Goal: Find specific page/section: Find specific page/section

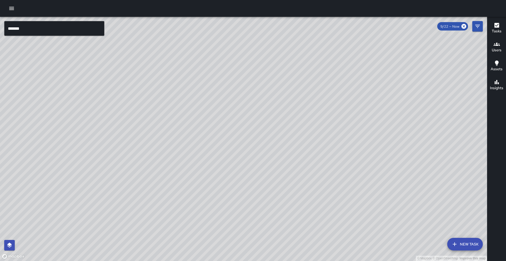
click at [117, 70] on div "© Mapbox © OpenStreetMap Improve this map" at bounding box center [243, 139] width 487 height 244
drag, startPoint x: 153, startPoint y: 159, endPoint x: 253, endPoint y: 202, distance: 109.2
click at [253, 202] on div "© Mapbox © OpenStreetMap Improve this map" at bounding box center [243, 139] width 487 height 244
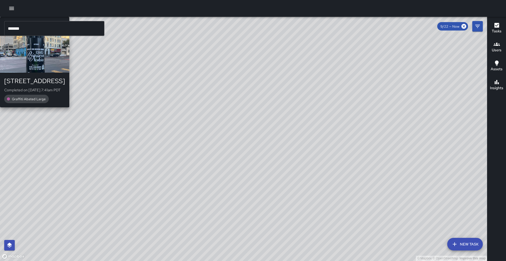
click at [183, 120] on div "© Mapbox © OpenStreetMap Improve this map E6 Echo 6 [STREET_ADDRESS] Completed …" at bounding box center [243, 139] width 487 height 244
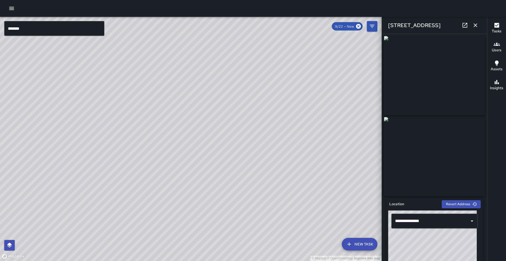
click at [314, 139] on div "© Mapbox © OpenStreetMap Improve this map" at bounding box center [190, 139] width 381 height 244
click at [310, 137] on div "© Mapbox © OpenStreetMap Improve this map" at bounding box center [190, 139] width 381 height 244
click at [314, 135] on div "© Mapbox © OpenStreetMap Improve this map S8 Sierra [STREET_ADDRESS] Completed …" at bounding box center [190, 139] width 381 height 244
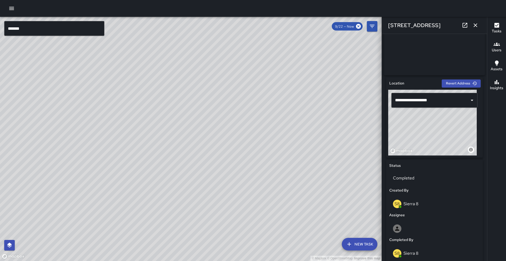
scroll to position [45, 0]
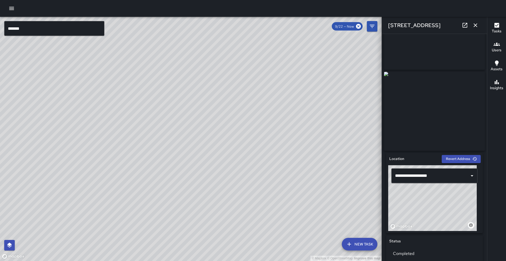
drag, startPoint x: 422, startPoint y: 93, endPoint x: 420, endPoint y: 108, distance: 15.1
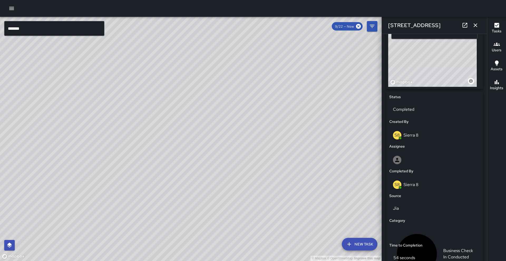
scroll to position [214, 0]
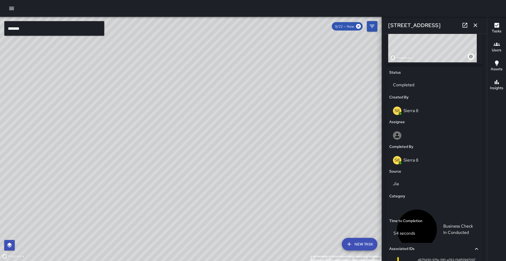
drag, startPoint x: 256, startPoint y: 146, endPoint x: 258, endPoint y: 142, distance: 4.3
click at [258, 142] on div "© Mapbox © OpenStreetMap Improve this map" at bounding box center [190, 139] width 381 height 244
click at [166, 43] on div "© Mapbox © OpenStreetMap Improve this map H2 Hotel 2 [STREET_ADDRESS][PERSON_NA…" at bounding box center [190, 139] width 381 height 244
click at [187, 148] on div "© Mapbox © OpenStreetMap Improve this map" at bounding box center [190, 139] width 381 height 244
click at [131, 193] on div "© Mapbox © OpenStreetMap Improve this map S8 Sierra 8 [STREET_ADDRESS] Complete…" at bounding box center [190, 139] width 381 height 244
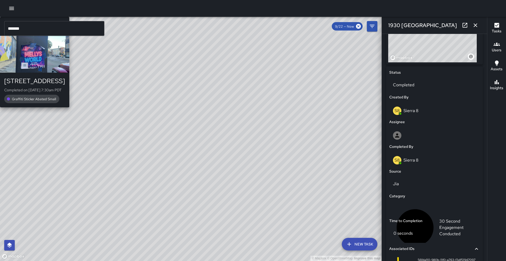
click at [69, 107] on div "M1 [PERSON_NAME] 1 467 19th Street Completed on [DATE] 7:30am PDT Graffiti Stic…" at bounding box center [34, 62] width 69 height 91
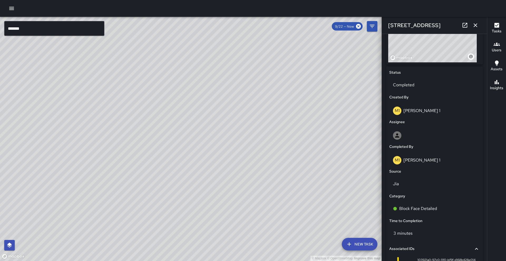
click at [132, 163] on div "© Mapbox © OpenStreetMap Improve this map M7 [PERSON_NAME] 7 [STREET_ADDRESS] C…" at bounding box center [190, 139] width 381 height 244
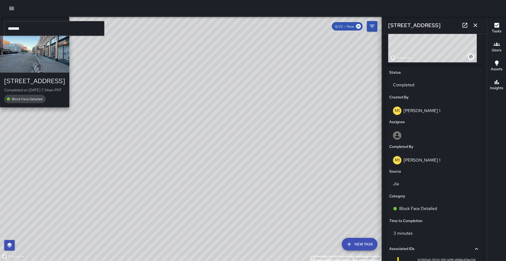
type input "**********"
click at [192, 139] on div "© Mapbox © OpenStreetMap Improve this map M7 [PERSON_NAME] 7 [STREET_ADDRESS] C…" at bounding box center [190, 139] width 381 height 244
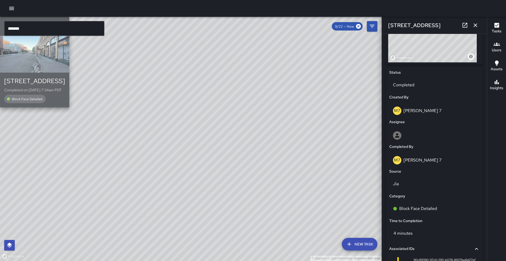
click at [69, 73] on div "button" at bounding box center [34, 54] width 69 height 37
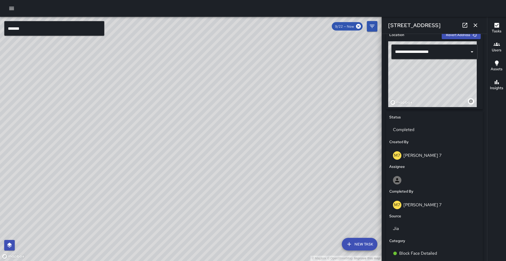
scroll to position [137, 0]
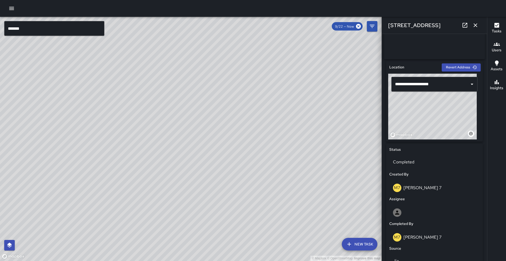
drag, startPoint x: 436, startPoint y: 36, endPoint x: 427, endPoint y: 59, distance: 24.5
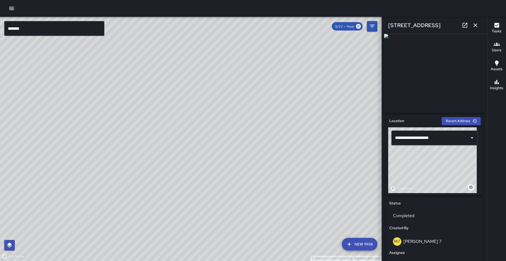
drag, startPoint x: 424, startPoint y: 71, endPoint x: 424, endPoint y: 98, distance: 27.1
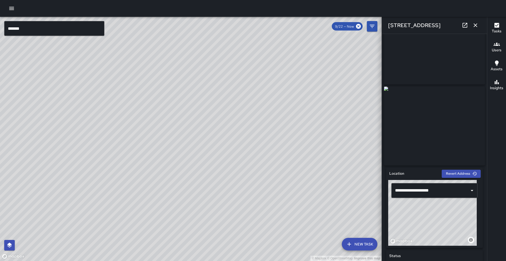
scroll to position [0, 0]
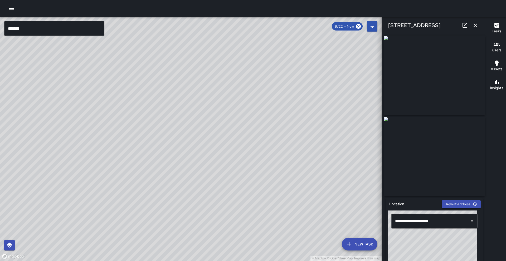
click at [168, 143] on div "© Mapbox © OpenStreetMap Improve this map M7 [PERSON_NAME] 7 [STREET_ADDRESS] C…" at bounding box center [190, 139] width 381 height 244
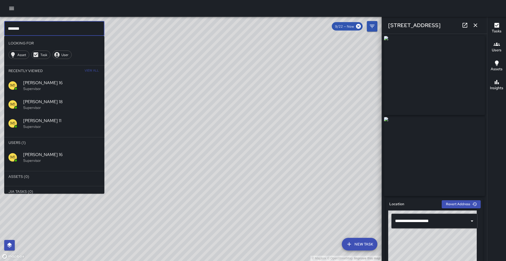
click at [36, 27] on input "*******" at bounding box center [54, 28] width 100 height 15
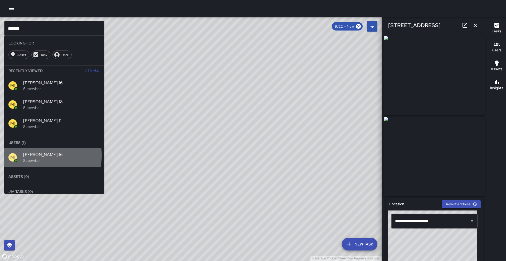
click at [37, 155] on span "[PERSON_NAME] 16" at bounding box center [61, 155] width 77 height 6
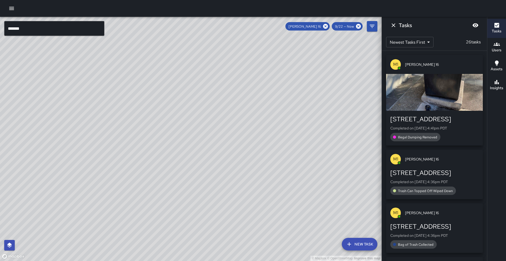
drag, startPoint x: 102, startPoint y: 196, endPoint x: 207, endPoint y: 62, distance: 170.8
click at [207, 62] on div "© Mapbox © OpenStreetMap Improve this map" at bounding box center [190, 139] width 381 height 244
drag, startPoint x: 167, startPoint y: 170, endPoint x: 172, endPoint y: 112, distance: 58.9
click at [202, 94] on div "© Mapbox © OpenStreetMap Improve this map" at bounding box center [190, 139] width 381 height 244
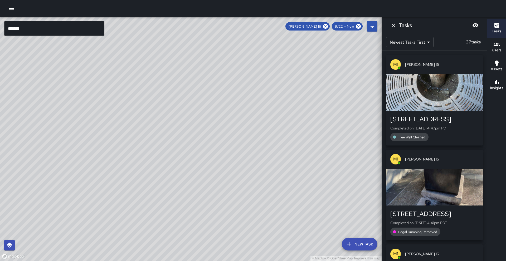
click at [325, 26] on icon at bounding box center [325, 26] width 6 height 6
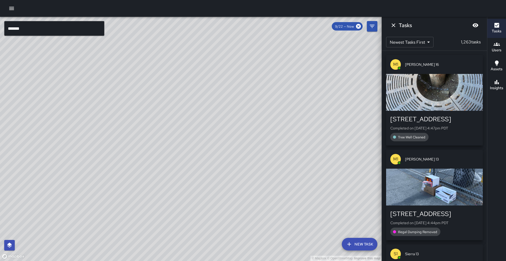
click at [240, 103] on div "© Mapbox © OpenStreetMap Improve this map" at bounding box center [190, 139] width 381 height 244
drag, startPoint x: 250, startPoint y: 128, endPoint x: 209, endPoint y: 173, distance: 60.9
click at [216, 184] on div "© Mapbox © OpenStreetMap Improve this map" at bounding box center [190, 139] width 381 height 244
drag, startPoint x: 125, startPoint y: 157, endPoint x: 233, endPoint y: 145, distance: 108.7
click at [221, 144] on div "© Mapbox © OpenStreetMap Improve this map" at bounding box center [190, 139] width 381 height 244
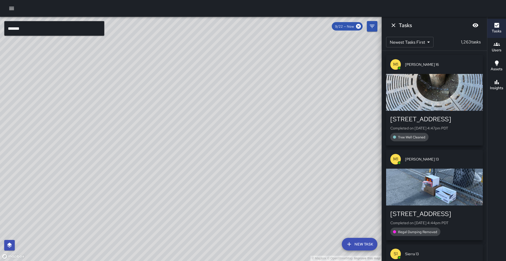
drag, startPoint x: 80, startPoint y: 155, endPoint x: 424, endPoint y: -23, distance: 387.5
click at [424, 0] on html "© Mapbox © OpenStreetMap Improve this map ******* ​ New Task 9/22 — Now Map Lay…" at bounding box center [253, 130] width 506 height 261
click at [180, 96] on div "© Mapbox © OpenStreetMap Improve this map H1 Hotel 11 Supervisor Tasks 15 / 15 …" at bounding box center [190, 139] width 381 height 244
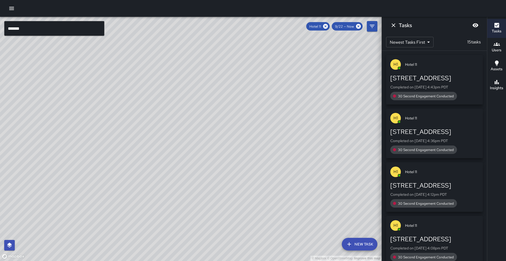
click at [166, 65] on div "© Mapbox © OpenStreetMap Improve this map" at bounding box center [190, 139] width 381 height 244
drag, startPoint x: 295, startPoint y: 128, endPoint x: 150, endPoint y: 124, distance: 144.9
click at [144, 206] on div "© Mapbox © OpenStreetMap Improve this map" at bounding box center [190, 139] width 381 height 244
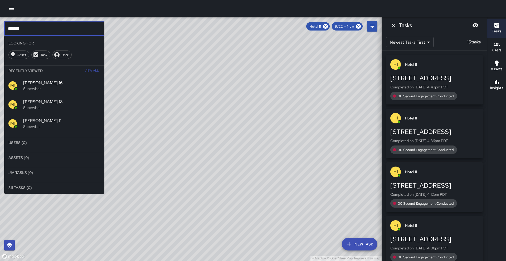
click at [26, 24] on input "*******" at bounding box center [54, 28] width 100 height 15
click at [35, 28] on input "*******" at bounding box center [54, 28] width 100 height 15
drag, startPoint x: 25, startPoint y: 23, endPoint x: 3, endPoint y: 27, distance: 21.9
click at [3, 27] on div "© Mapbox © OpenStreetMap Improve this map ******* ​ Looking For Asset Task User…" at bounding box center [190, 139] width 381 height 244
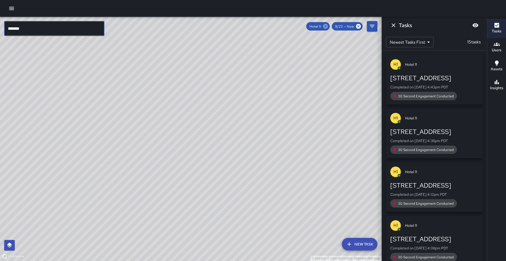
click at [325, 27] on icon at bounding box center [325, 26] width 5 height 5
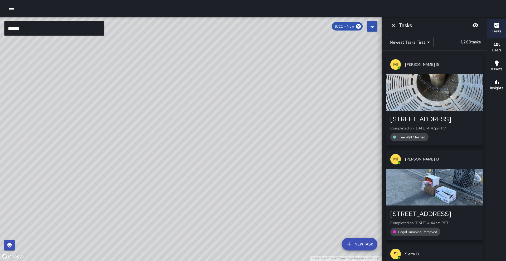
drag, startPoint x: 227, startPoint y: 135, endPoint x: 237, endPoint y: 240, distance: 105.0
click at [237, 240] on div "© Mapbox © OpenStreetMap Improve this map" at bounding box center [190, 139] width 381 height 244
drag, startPoint x: 286, startPoint y: 195, endPoint x: 297, endPoint y: 82, distance: 113.0
click at [333, 37] on div "© Mapbox © OpenStreetMap Improve this map" at bounding box center [190, 139] width 381 height 244
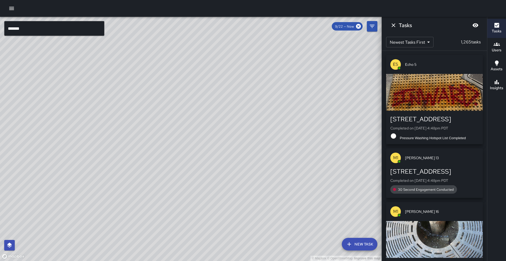
drag, startPoint x: 307, startPoint y: 182, endPoint x: 209, endPoint y: 204, distance: 100.6
click at [209, 204] on div "© Mapbox © OpenStreetMap Improve this map" at bounding box center [190, 139] width 381 height 244
drag, startPoint x: 200, startPoint y: 164, endPoint x: 151, endPoint y: 203, distance: 63.2
click at [125, 261] on div "© Mapbox © OpenStreetMap Improve this map" at bounding box center [190, 139] width 381 height 244
drag, startPoint x: 223, startPoint y: 94, endPoint x: 102, endPoint y: 230, distance: 182.2
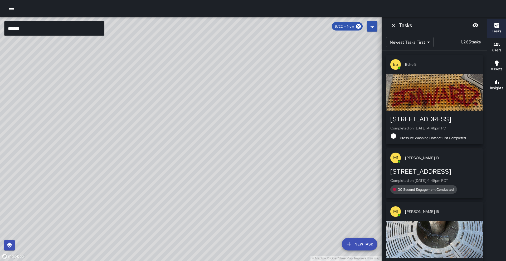
click at [102, 230] on div "© Mapbox © OpenStreetMap Improve this map" at bounding box center [190, 139] width 381 height 244
drag, startPoint x: 112, startPoint y: 159, endPoint x: 199, endPoint y: 211, distance: 101.4
click at [166, 231] on div "© Mapbox © OpenStreetMap Improve this map" at bounding box center [190, 139] width 381 height 244
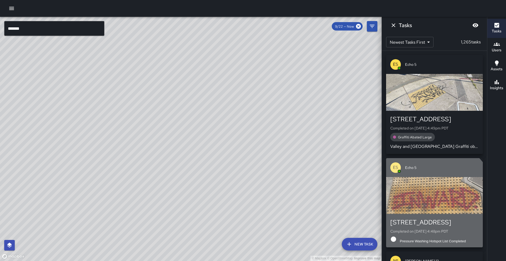
click at [427, 207] on div "button" at bounding box center [434, 195] width 97 height 37
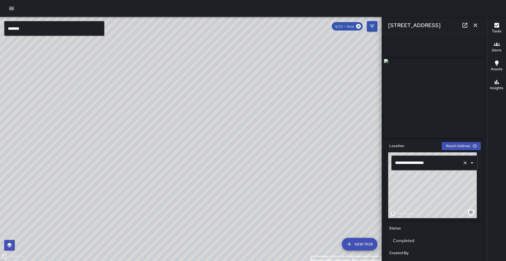
scroll to position [121, 0]
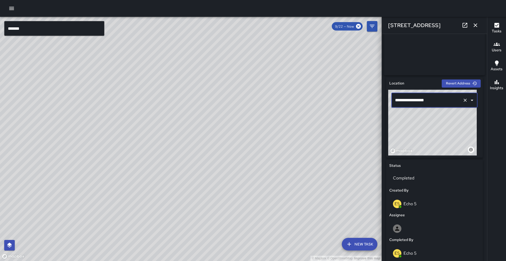
drag, startPoint x: 441, startPoint y: 78, endPoint x: 428, endPoint y: 137, distance: 60.3
click at [428, 137] on div "**********" at bounding box center [434, 247] width 101 height 344
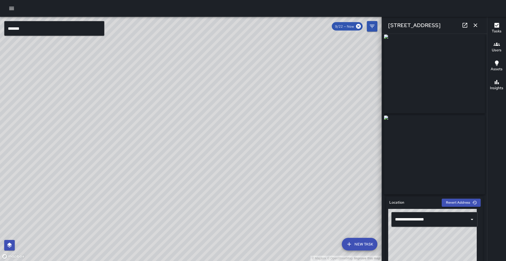
scroll to position [0, 0]
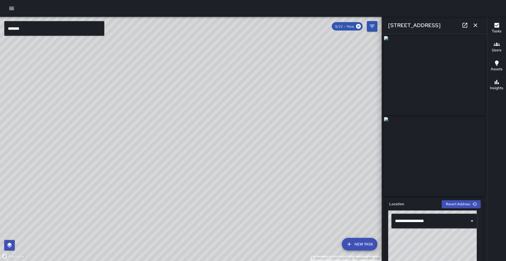
drag, startPoint x: 297, startPoint y: 219, endPoint x: 279, endPoint y: 126, distance: 93.8
click at [279, 126] on div "© Mapbox © OpenStreetMap Improve this map" at bounding box center [190, 139] width 381 height 244
drag, startPoint x: 299, startPoint y: 113, endPoint x: 275, endPoint y: 227, distance: 116.9
click at [271, 240] on div "© Mapbox © OpenStreetMap Improve this map" at bounding box center [190, 139] width 381 height 244
drag, startPoint x: 284, startPoint y: 176, endPoint x: 198, endPoint y: 251, distance: 114.2
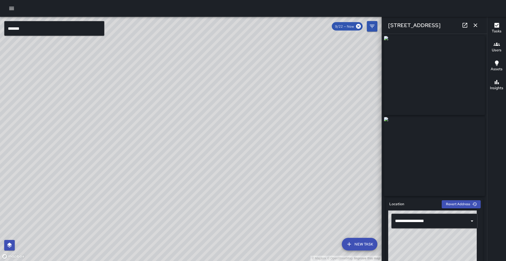
click at [198, 251] on div "© Mapbox © OpenStreetMap Improve this map" at bounding box center [190, 139] width 381 height 244
drag, startPoint x: 269, startPoint y: 152, endPoint x: 159, endPoint y: 211, distance: 123.9
click at [159, 211] on div "© Mapbox © OpenStreetMap Improve this map" at bounding box center [190, 139] width 381 height 244
drag, startPoint x: 234, startPoint y: 137, endPoint x: 201, endPoint y: 260, distance: 127.5
click at [199, 261] on div "© Mapbox © OpenStreetMap Improve this map" at bounding box center [190, 139] width 381 height 244
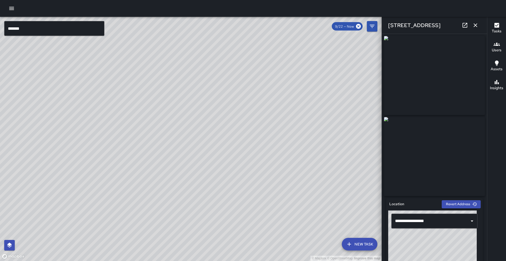
drag, startPoint x: 173, startPoint y: 222, endPoint x: 214, endPoint y: 90, distance: 138.8
click at [214, 93] on div "© Mapbox © OpenStreetMap Improve this map" at bounding box center [190, 139] width 381 height 244
drag, startPoint x: 148, startPoint y: 154, endPoint x: 232, endPoint y: 163, distance: 84.5
click at [232, 163] on div "© Mapbox © OpenStreetMap Improve this map" at bounding box center [190, 139] width 381 height 244
drag, startPoint x: 340, startPoint y: 121, endPoint x: 120, endPoint y: 130, distance: 219.8
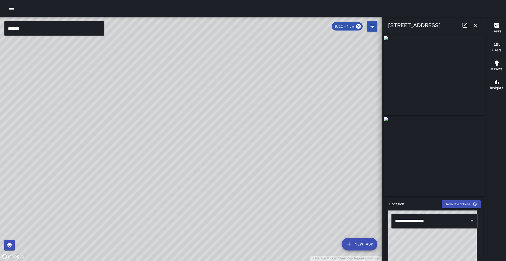
click at [120, 130] on div "© Mapbox © OpenStreetMap Improve this map" at bounding box center [190, 139] width 381 height 244
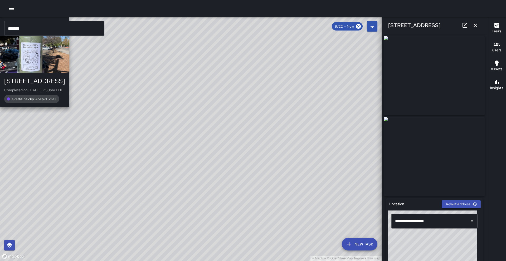
click at [116, 161] on div "© Mapbox © OpenStreetMap Improve this map M5 [PERSON_NAME] [GEOGRAPHIC_DATA][ST…" at bounding box center [190, 139] width 381 height 244
type input "**********"
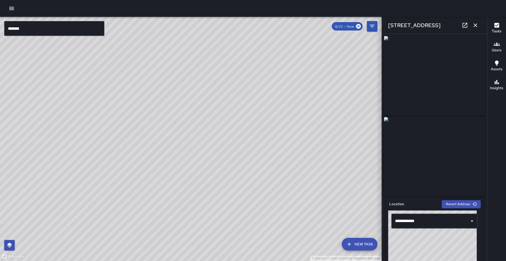
click at [189, 138] on div "© Mapbox © OpenStreetMap Improve this map M5 [PERSON_NAME] [GEOGRAPHIC_DATA][ST…" at bounding box center [190, 139] width 381 height 244
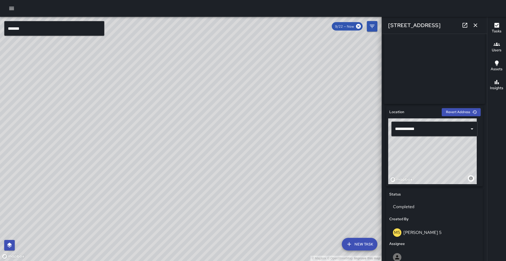
scroll to position [96, 0]
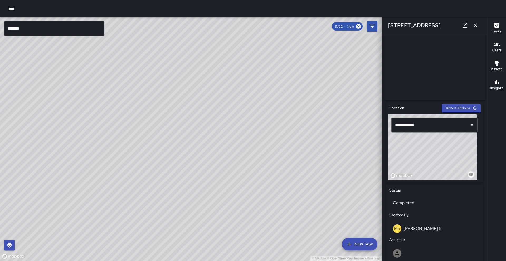
drag, startPoint x: 105, startPoint y: 117, endPoint x: 283, endPoint y: 85, distance: 180.6
click at [284, 84] on div "© Mapbox © OpenStreetMap Improve this map" at bounding box center [190, 139] width 381 height 244
drag, startPoint x: 76, startPoint y: 93, endPoint x: 303, endPoint y: 146, distance: 232.2
click at [302, 146] on div "© Mapbox © OpenStreetMap Improve this map" at bounding box center [190, 139] width 381 height 244
drag, startPoint x: 69, startPoint y: 130, endPoint x: 303, endPoint y: 228, distance: 254.0
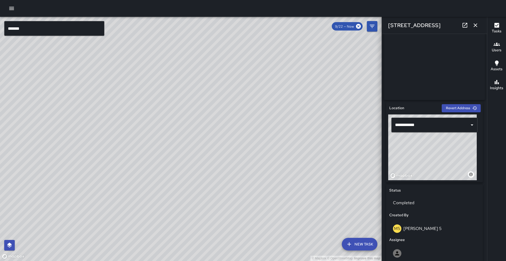
click at [303, 229] on div "© Mapbox © OpenStreetMap Improve this map" at bounding box center [190, 139] width 381 height 244
drag, startPoint x: 219, startPoint y: 121, endPoint x: 135, endPoint y: 227, distance: 135.3
click at [139, 261] on div "© Mapbox © OpenStreetMap Improve this map" at bounding box center [190, 139] width 381 height 244
drag, startPoint x: 331, startPoint y: 146, endPoint x: 205, endPoint y: -23, distance: 211.1
click at [205, 0] on html "© Mapbox © OpenStreetMap Improve this map ******* ​ New Task 9/22 — Now Map Lay…" at bounding box center [253, 130] width 506 height 261
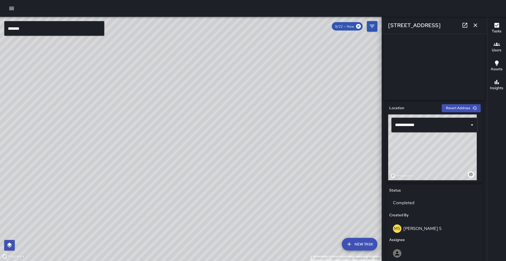
drag, startPoint x: 140, startPoint y: 101, endPoint x: 258, endPoint y: -23, distance: 171.3
click at [258, 0] on html "© Mapbox © OpenStreetMap Improve this map ******* ​ New Task 9/22 — Now Map Lay…" at bounding box center [253, 130] width 506 height 261
drag, startPoint x: 173, startPoint y: 135, endPoint x: 239, endPoint y: -8, distance: 157.4
click at [239, 0] on html "© Mapbox © OpenStreetMap Improve this map ******* ​ New Task 9/22 — Now Map Lay…" at bounding box center [253, 130] width 506 height 261
drag, startPoint x: 193, startPoint y: 142, endPoint x: 224, endPoint y: 29, distance: 116.8
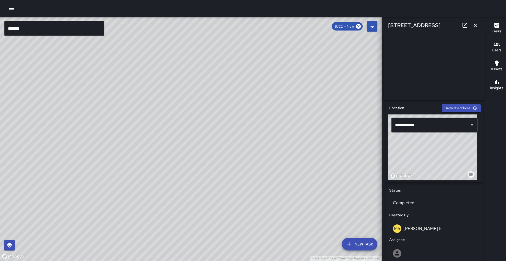
click at [230, 29] on div "© Mapbox © OpenStreetMap Improve this map" at bounding box center [190, 139] width 381 height 244
drag, startPoint x: 162, startPoint y: 86, endPoint x: 192, endPoint y: 19, distance: 73.4
click at [186, 21] on div "© Mapbox © OpenStreetMap Improve this map" at bounding box center [190, 139] width 381 height 244
drag, startPoint x: 194, startPoint y: 100, endPoint x: 214, endPoint y: 32, distance: 70.9
click at [215, 33] on div "© Mapbox © OpenStreetMap Improve this map" at bounding box center [190, 139] width 381 height 244
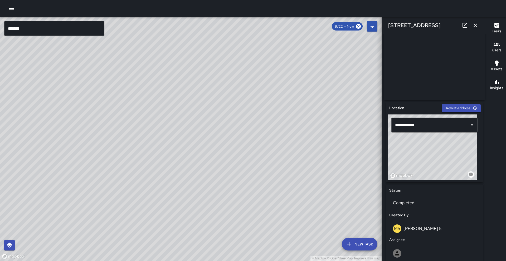
drag, startPoint x: 103, startPoint y: 175, endPoint x: 166, endPoint y: 95, distance: 102.3
click at [166, 95] on div "© Mapbox © OpenStreetMap Improve this map" at bounding box center [190, 139] width 381 height 244
